Goal: Transaction & Acquisition: Purchase product/service

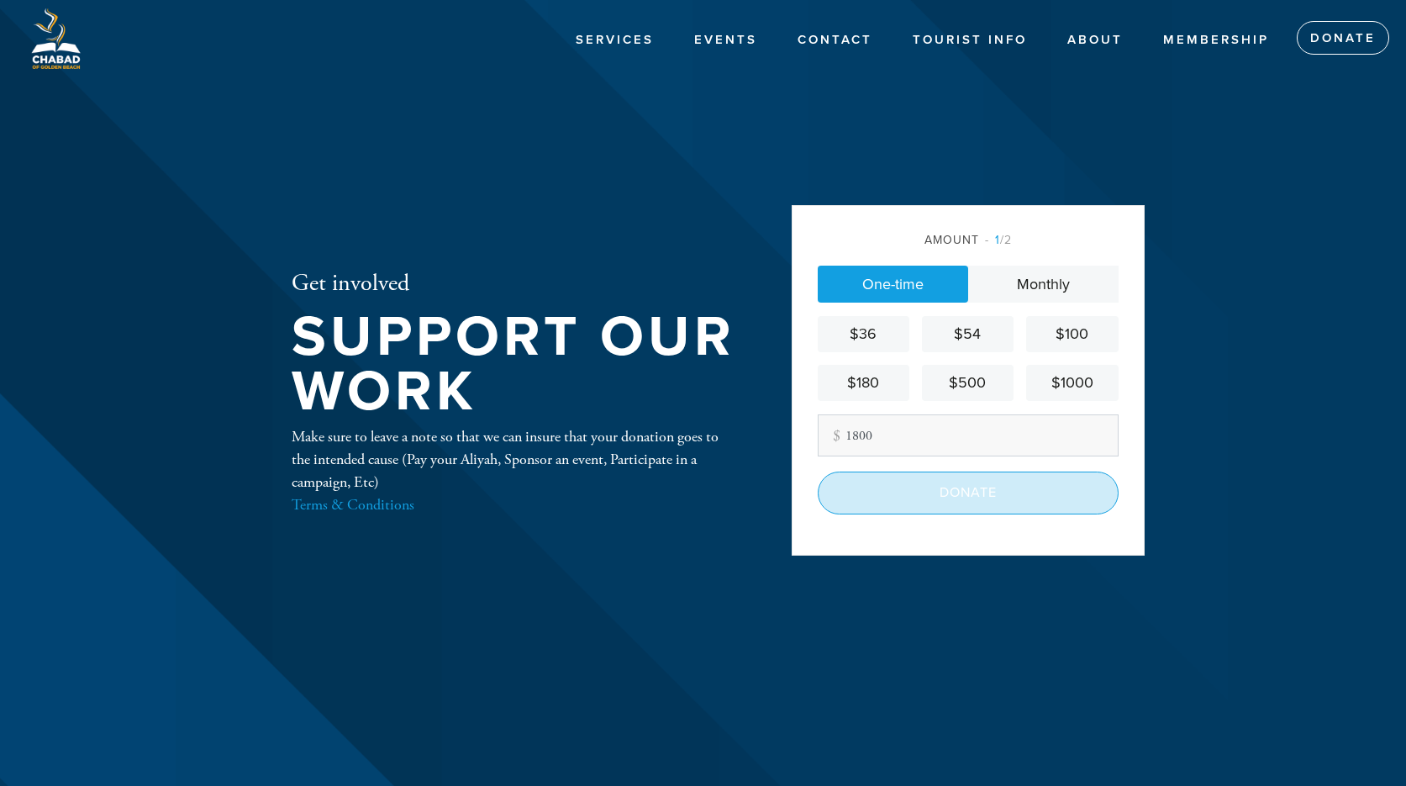
type input "1800"
click at [962, 503] on input "Donate" at bounding box center [968, 493] width 301 height 42
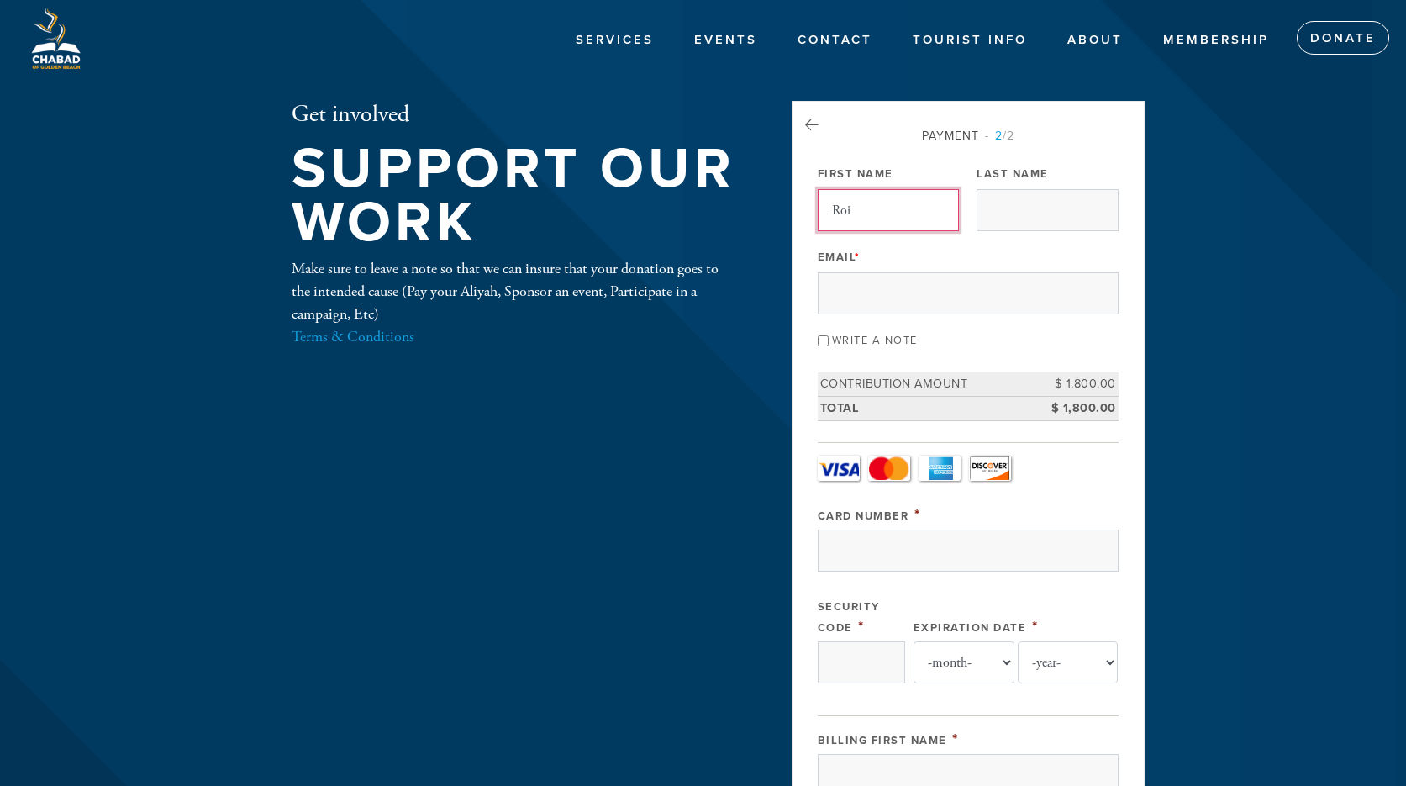
type input "Roi"
type input "Mallach"
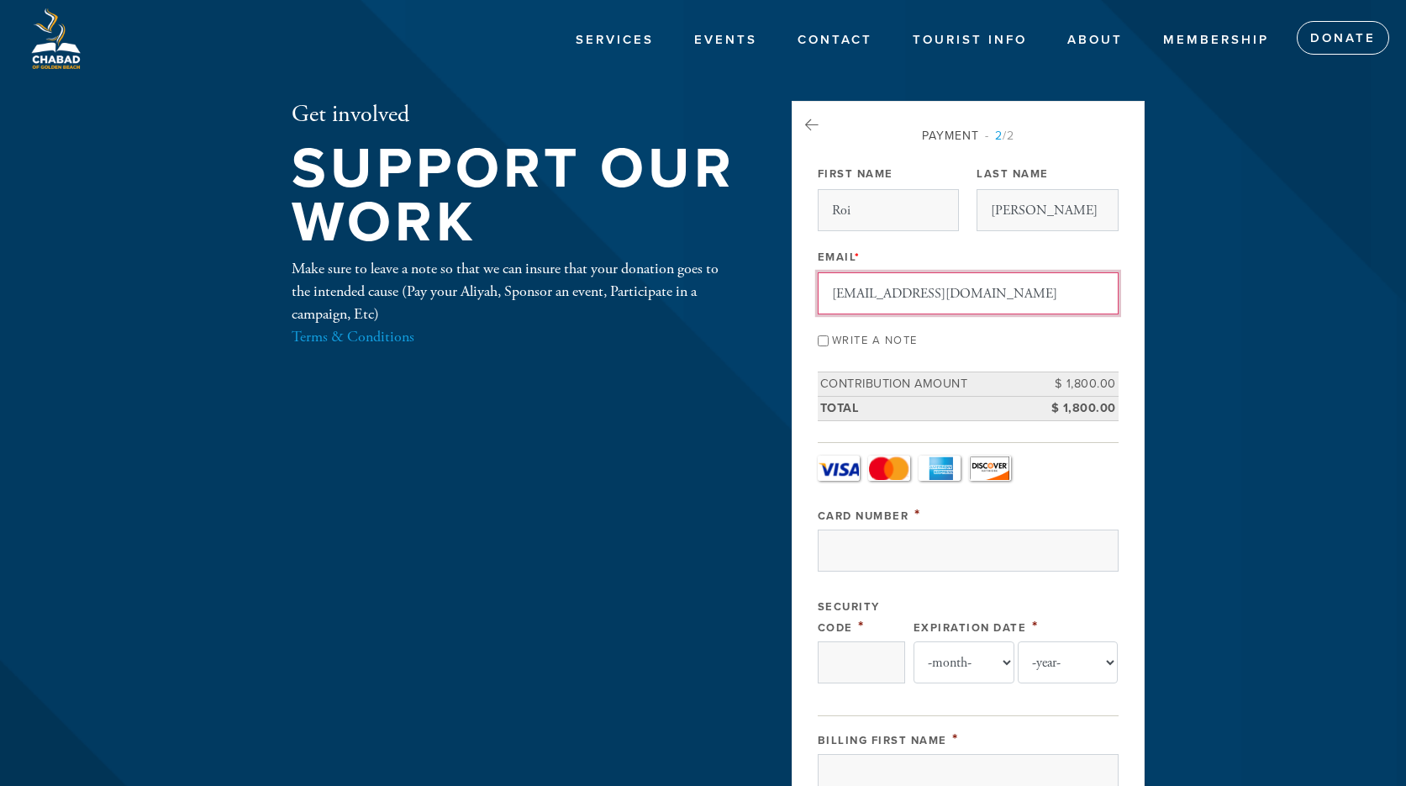
type input "roirob88@gmail.com"
click at [965, 351] on div "Payment 2 /2 Payment Processor Pay Later Credit_Card First Name Roi Last Name M…" at bounding box center [968, 734] width 301 height 1214
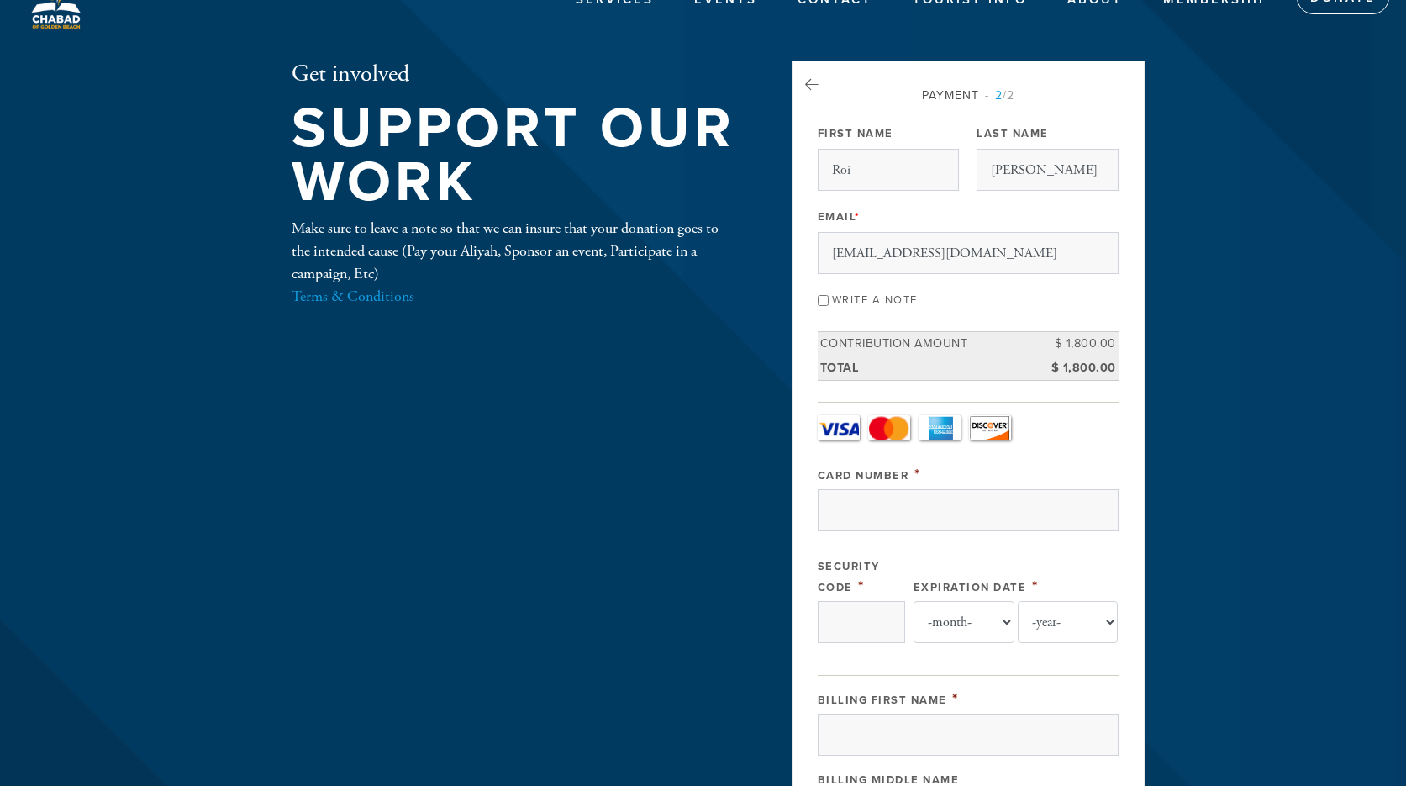
scroll to position [60, 0]
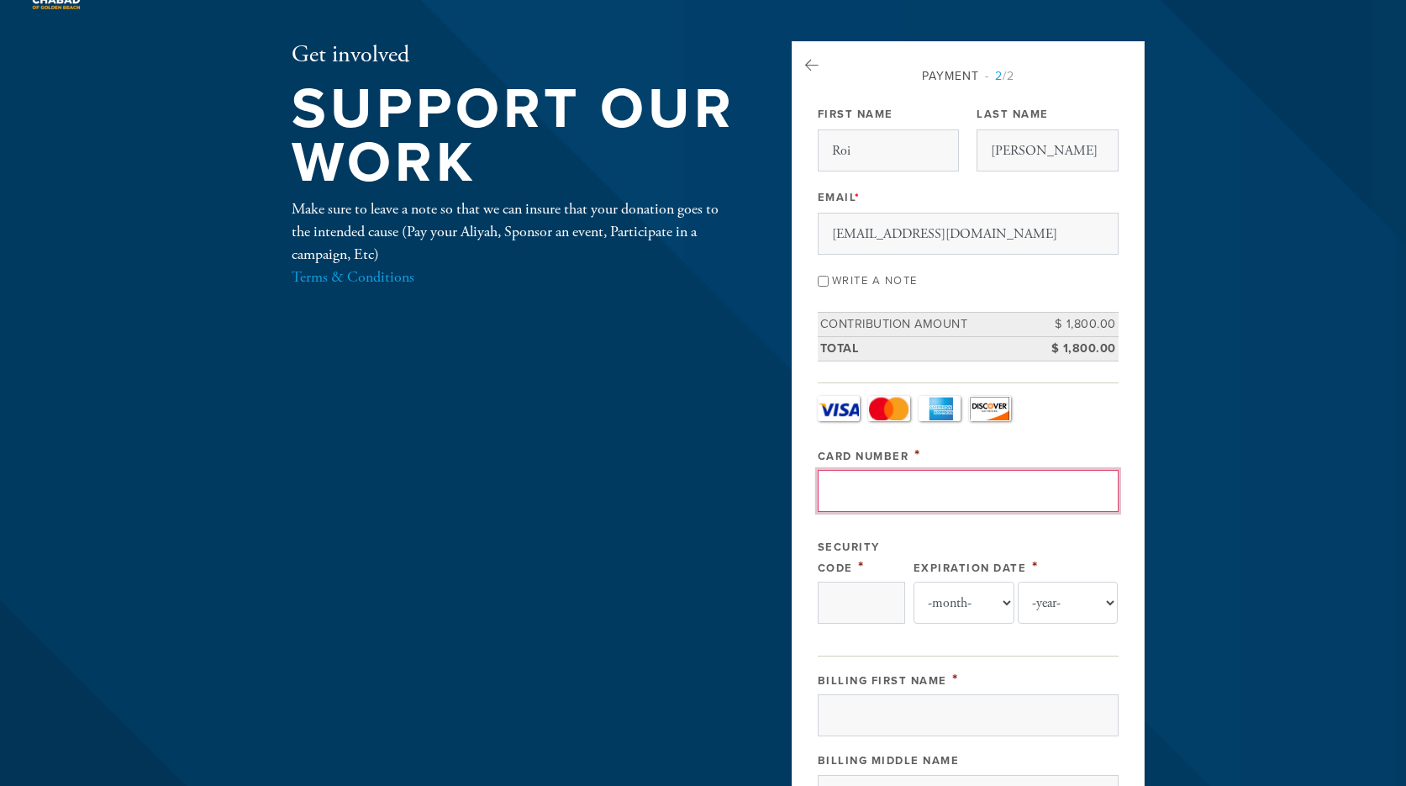
click at [932, 486] on input "Card Number" at bounding box center [968, 491] width 301 height 42
type input "4147202628952861"
type input "571"
select select "9"
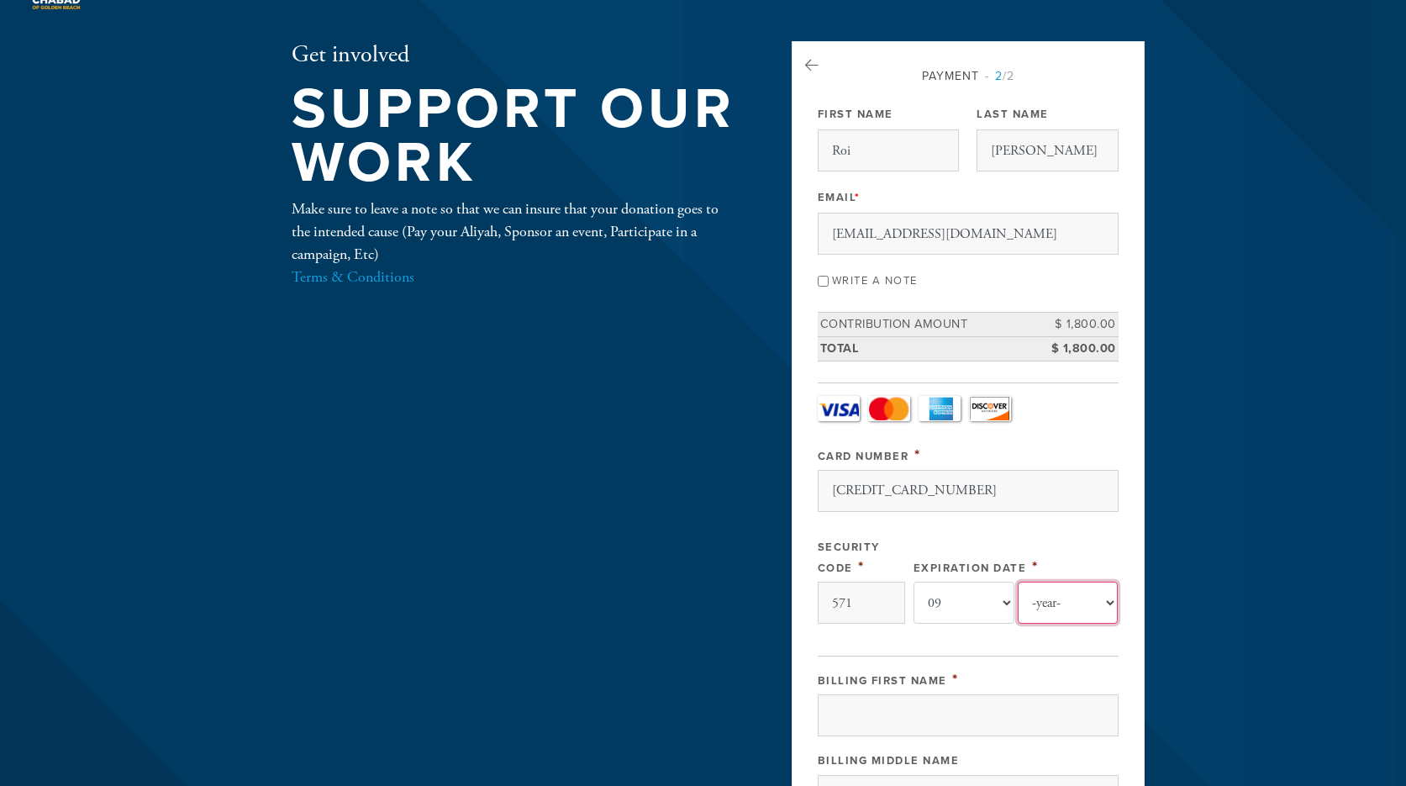
select select "2028"
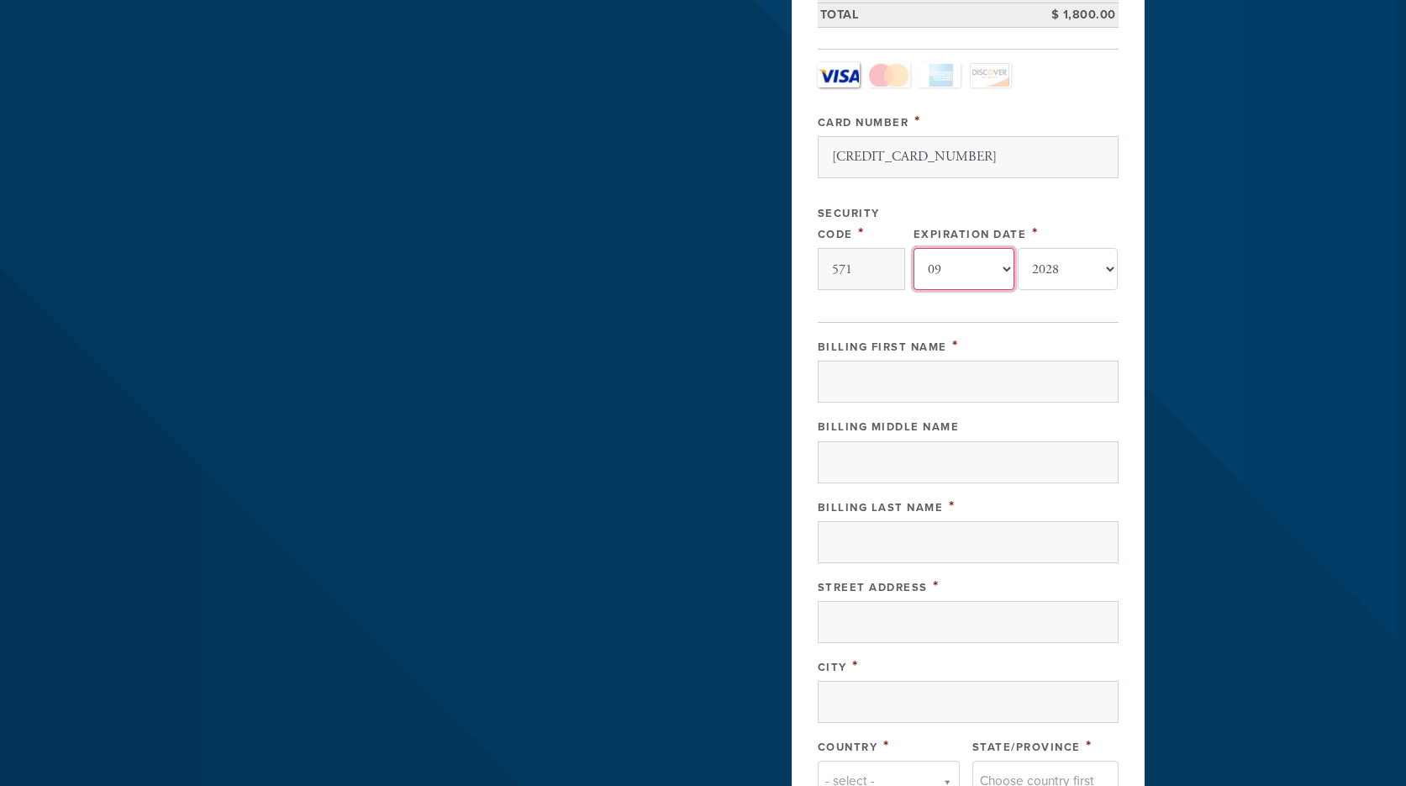
scroll to position [424, 0]
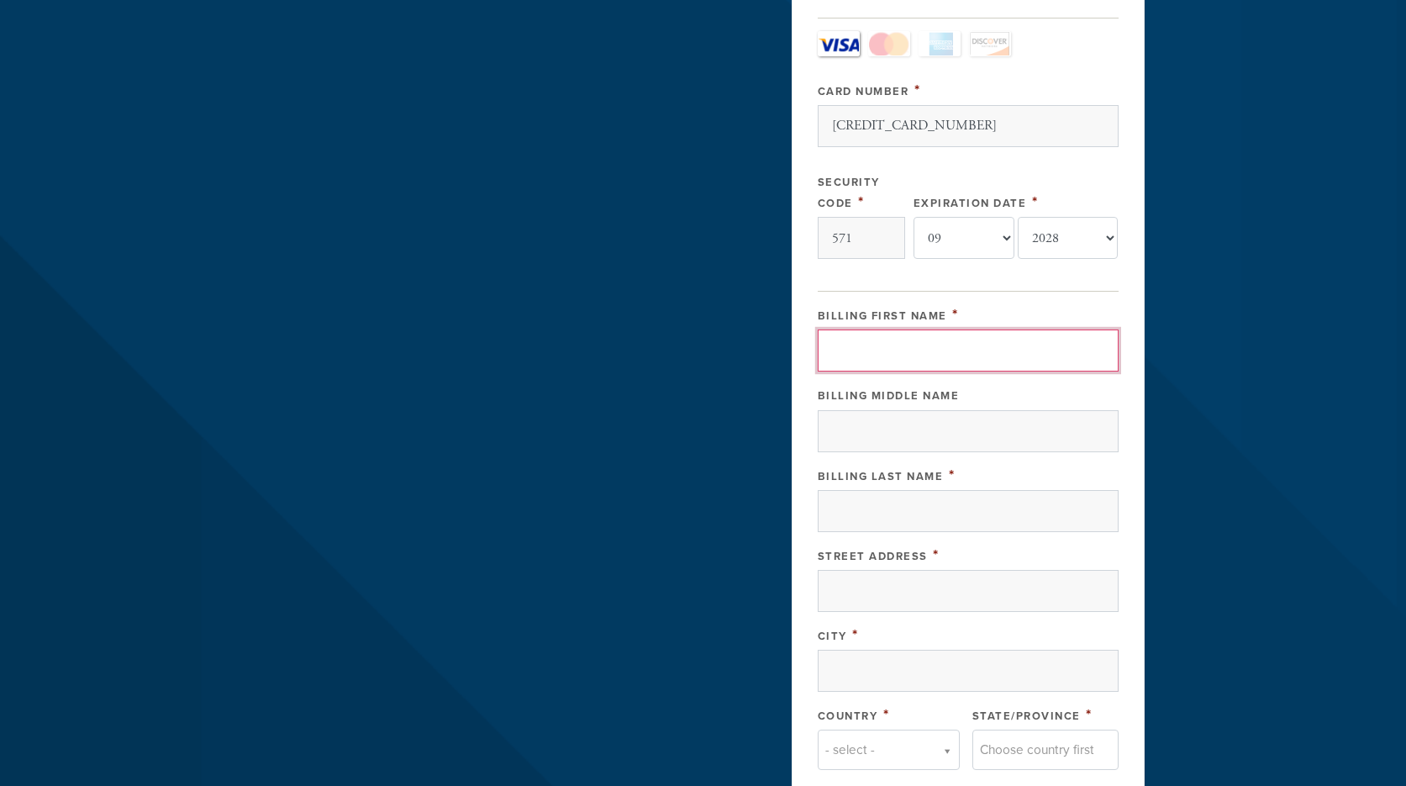
click at [899, 348] on input "Billing First Name" at bounding box center [968, 351] width 301 height 42
type input "Roi"
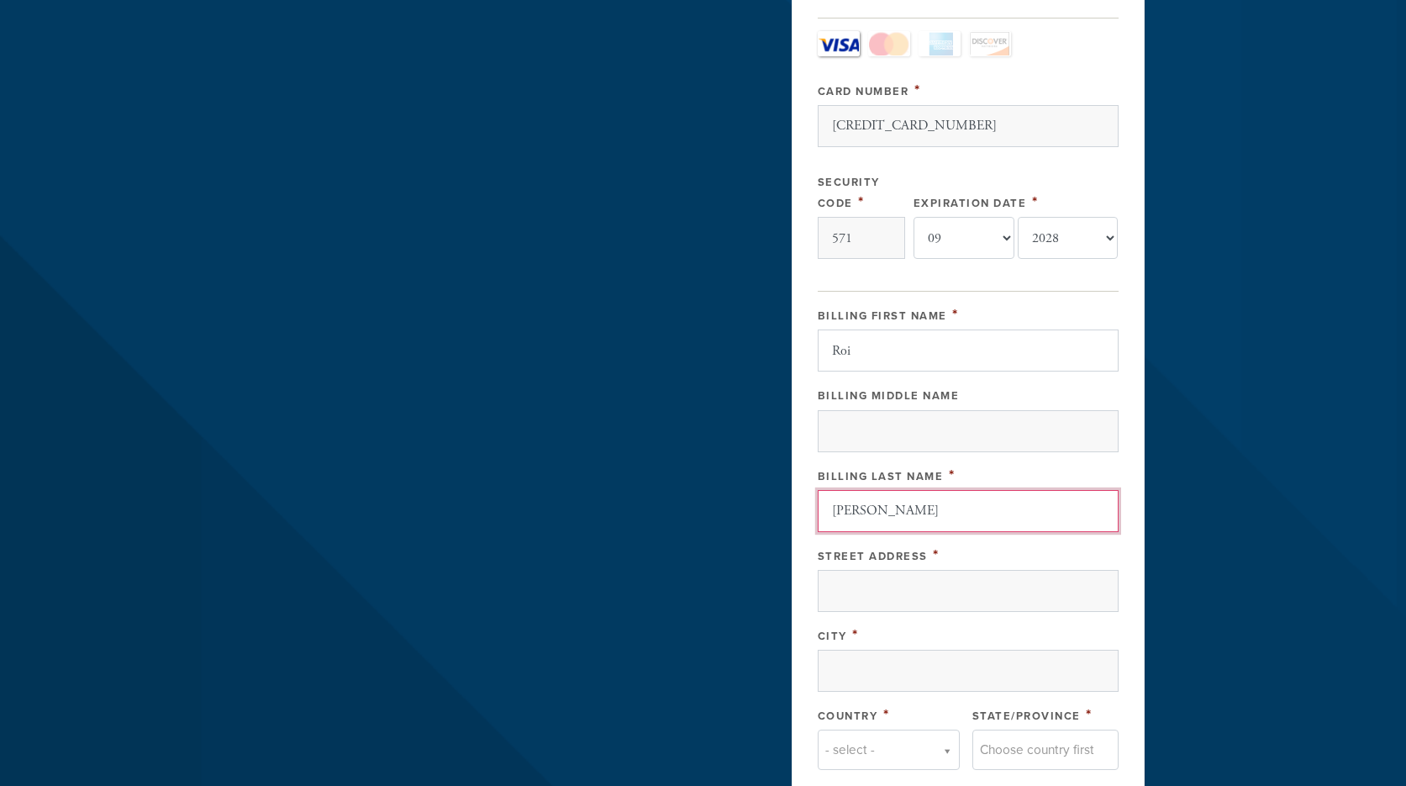
type input "Mallach"
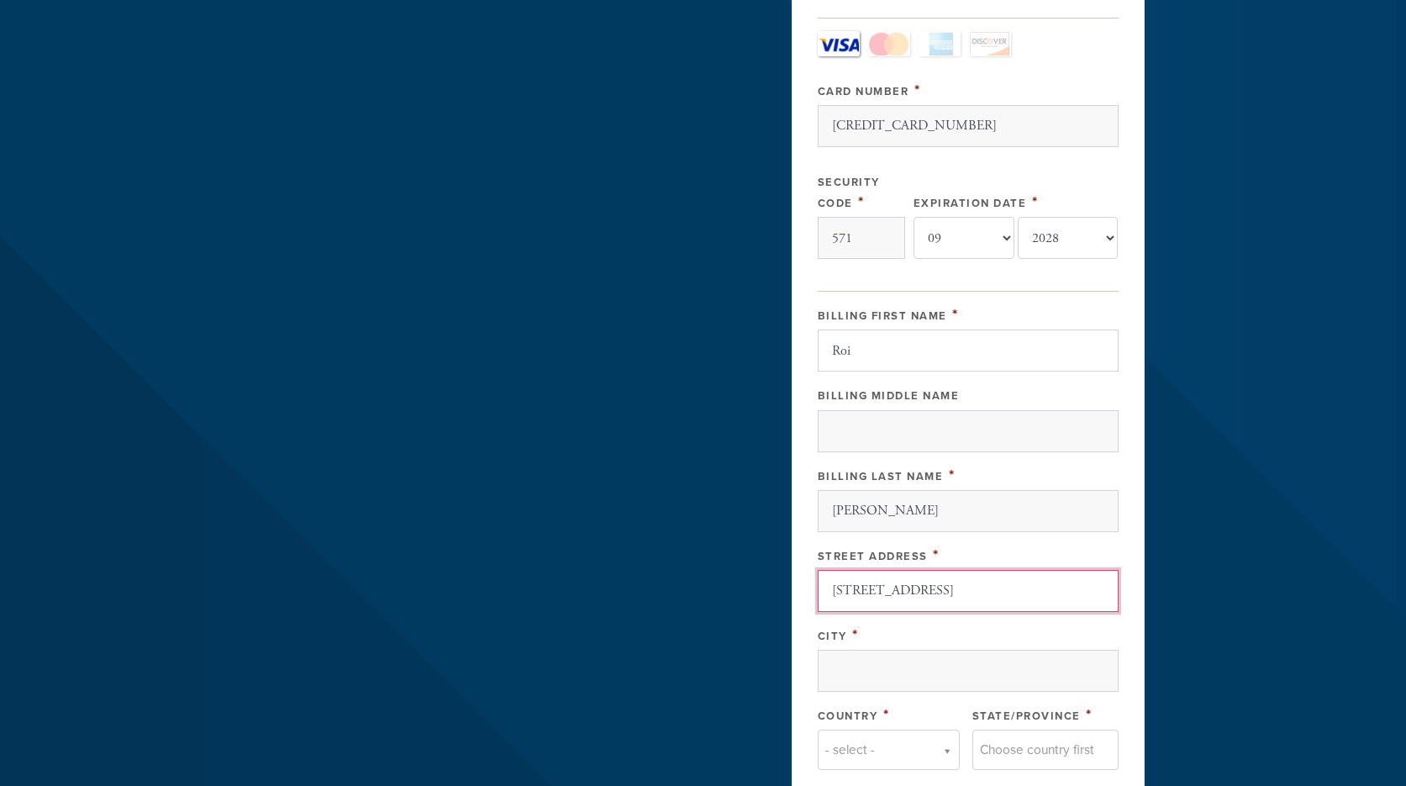
type input "2110 NE 206 st"
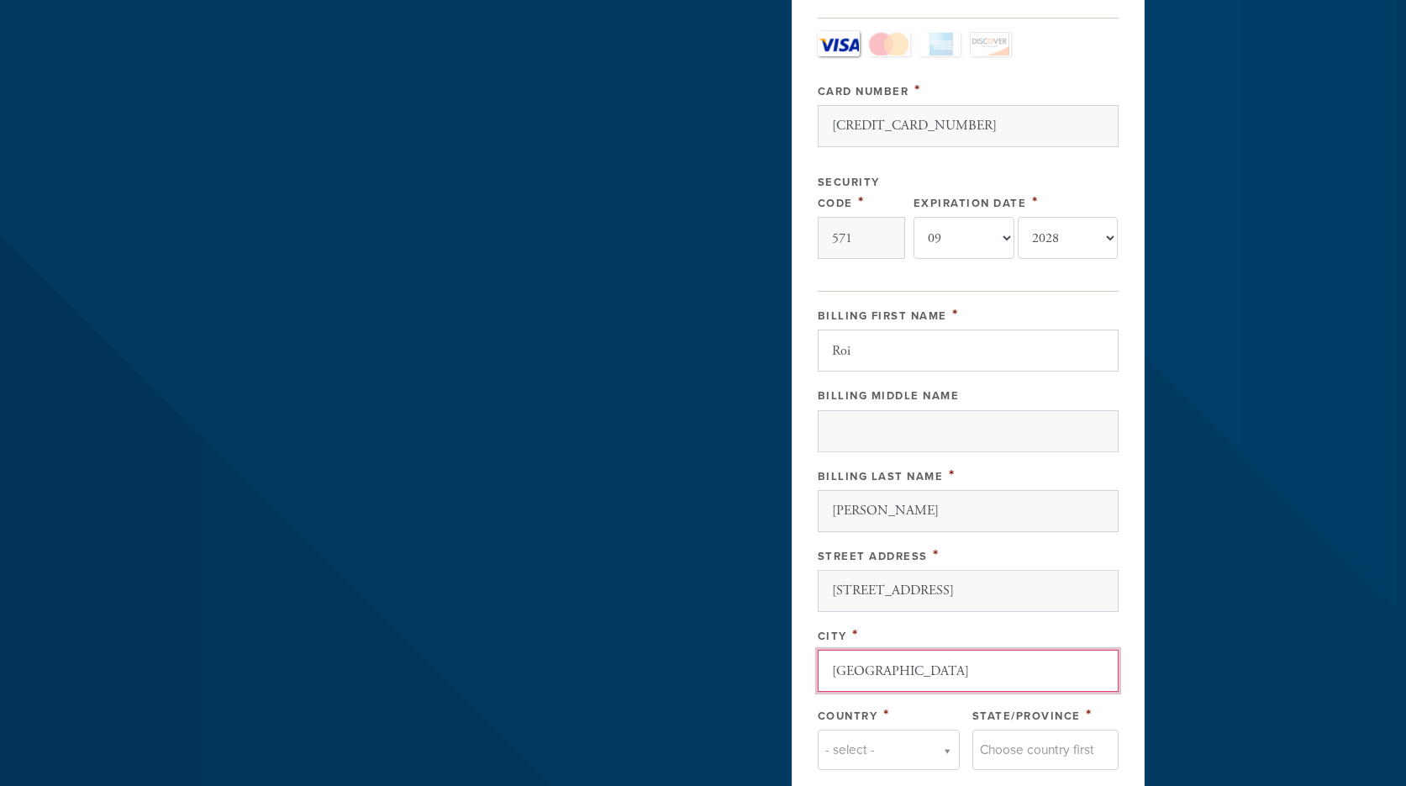
type input "Miami"
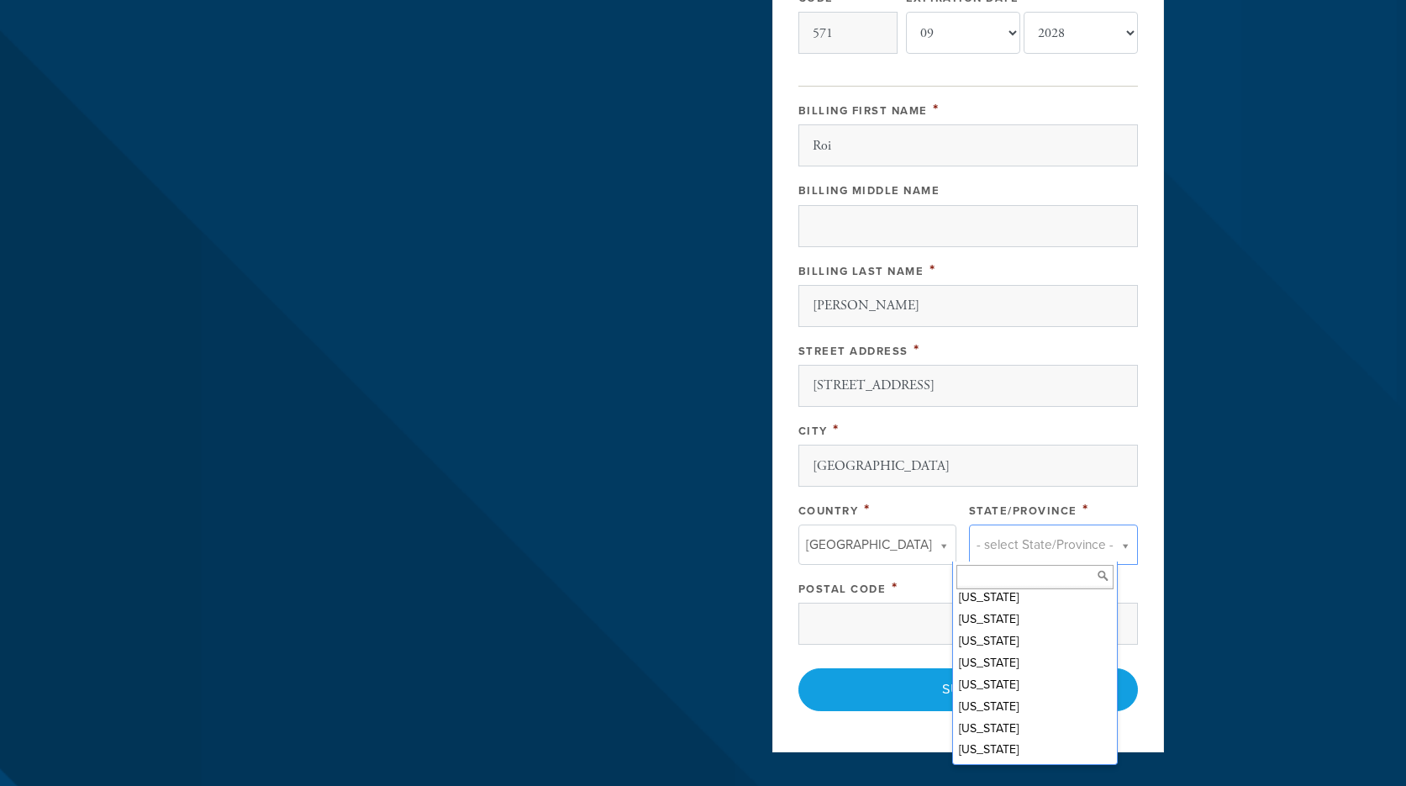
scroll to position [248, 0]
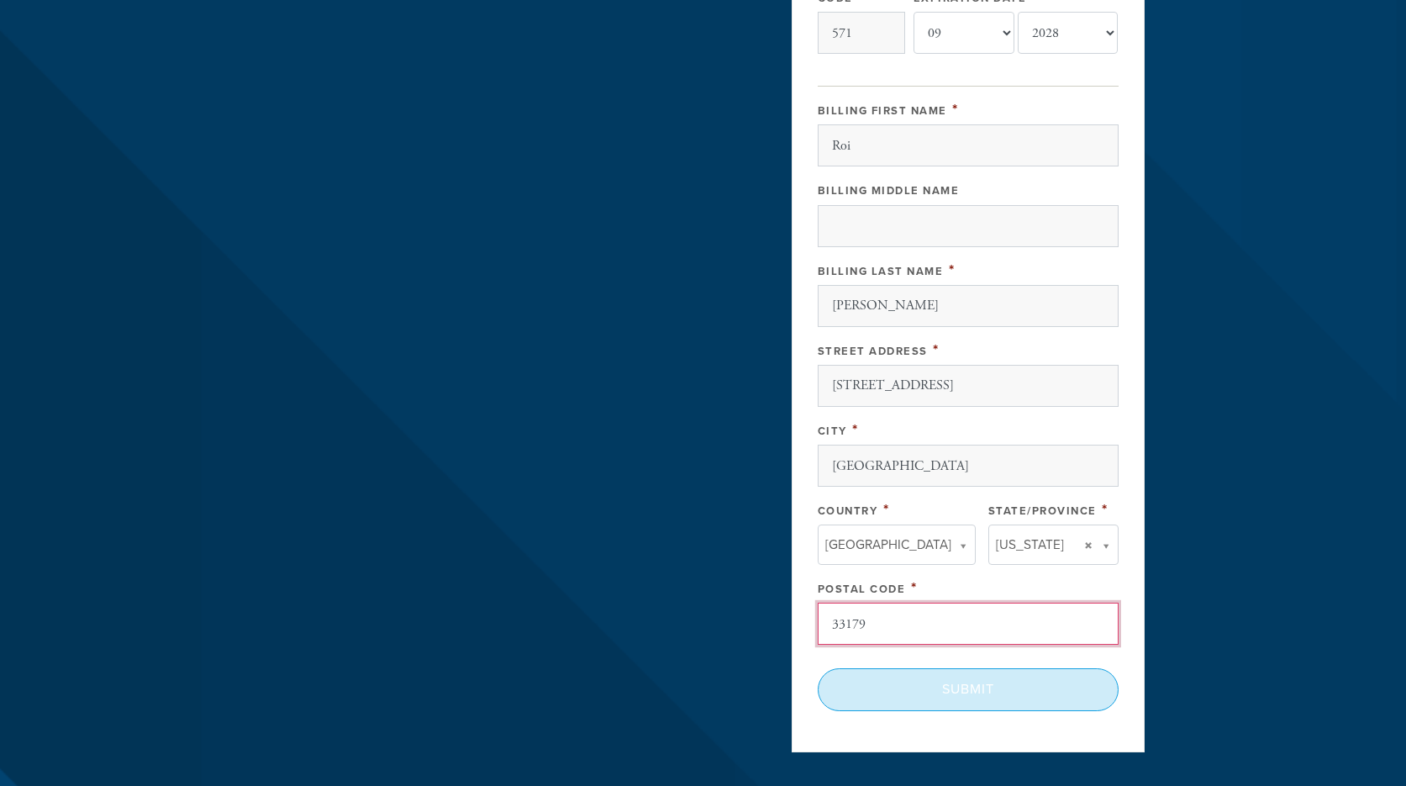
type input "33179"
click at [1007, 694] on input "Submit" at bounding box center [968, 689] width 301 height 42
